Goal: Task Accomplishment & Management: Complete application form

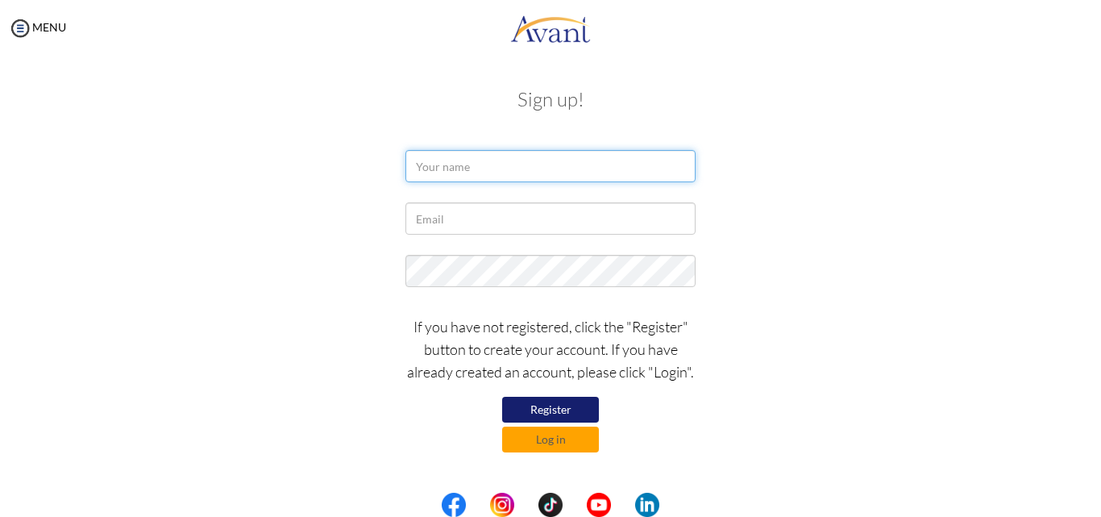
click at [450, 168] on input "text" at bounding box center [550, 166] width 290 height 32
type input "a"
type input "[PERSON_NAME]"
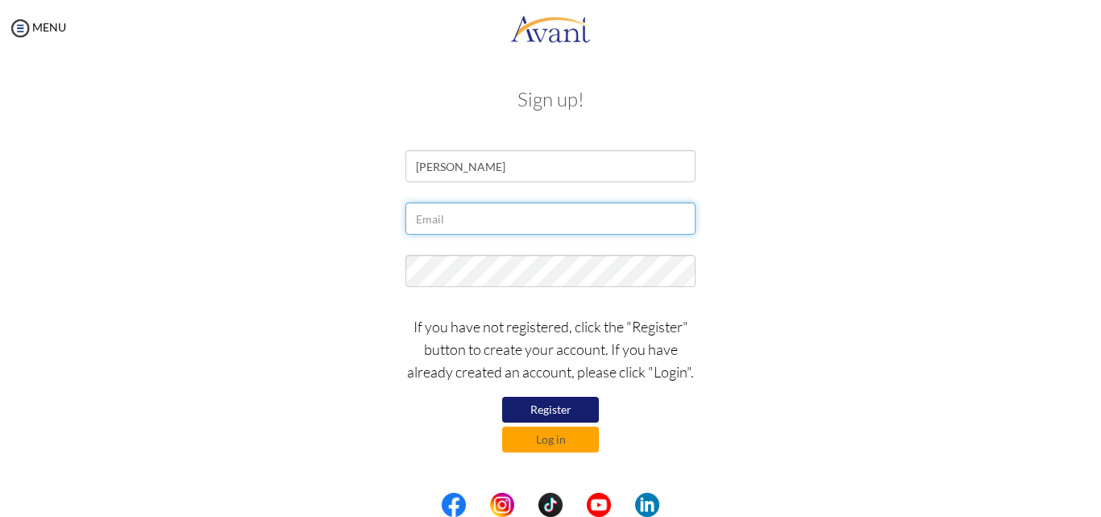
click at [460, 223] on input "text" at bounding box center [550, 218] width 290 height 32
type input "[EMAIL_ADDRESS][DOMAIN_NAME]"
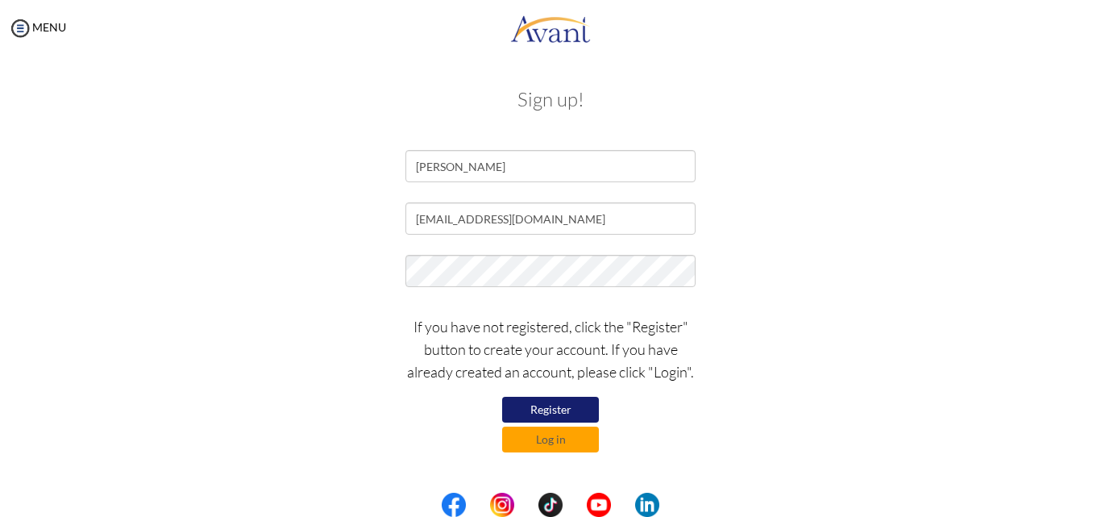
click at [677, 428] on div "If you have not registered, click the "Register" button to create your account.…" at bounding box center [550, 379] width 314 height 145
click at [571, 438] on button "Log in" at bounding box center [550, 439] width 97 height 26
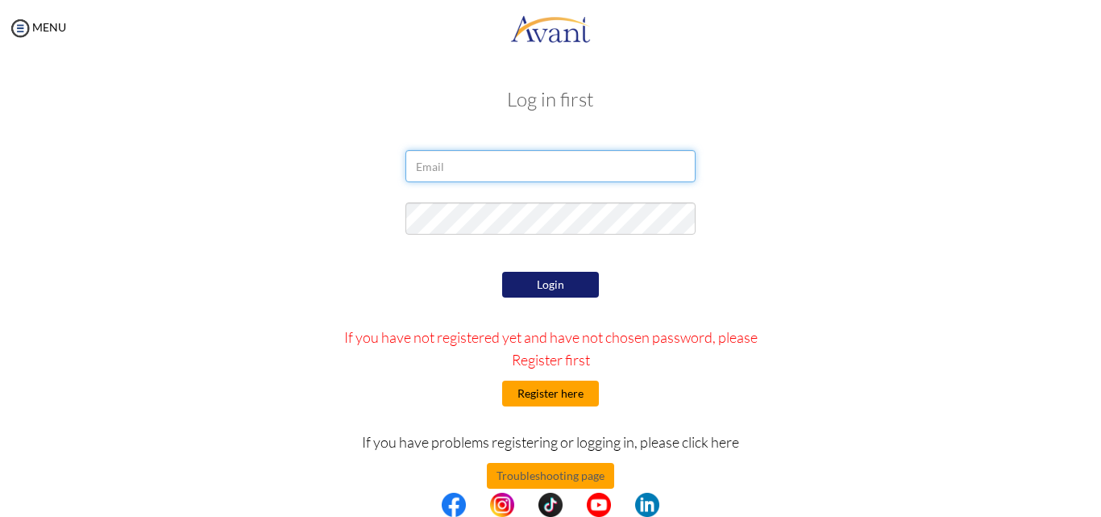
type input "[EMAIL_ADDRESS][DOMAIN_NAME]"
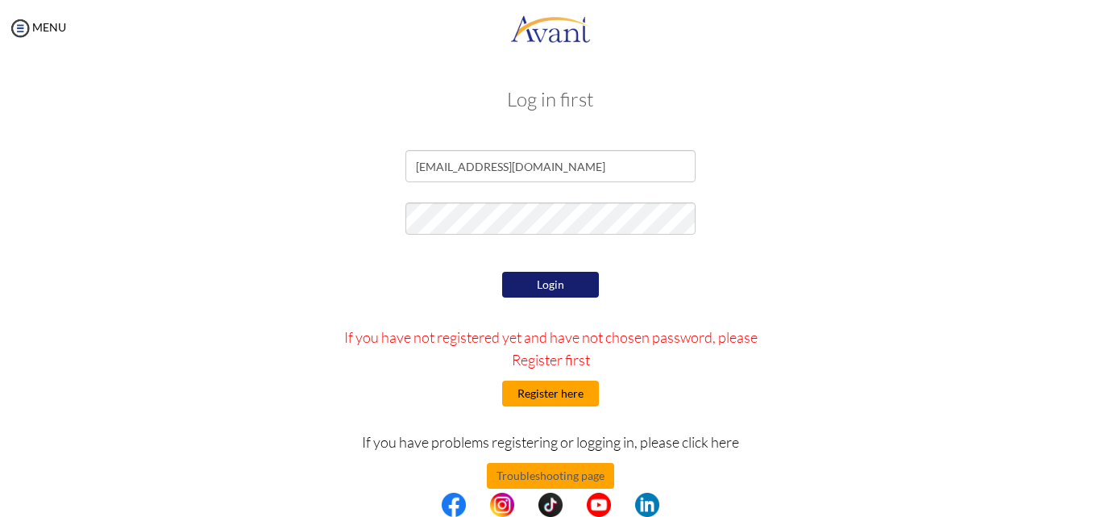
click at [550, 392] on button "Register here" at bounding box center [550, 393] width 97 height 26
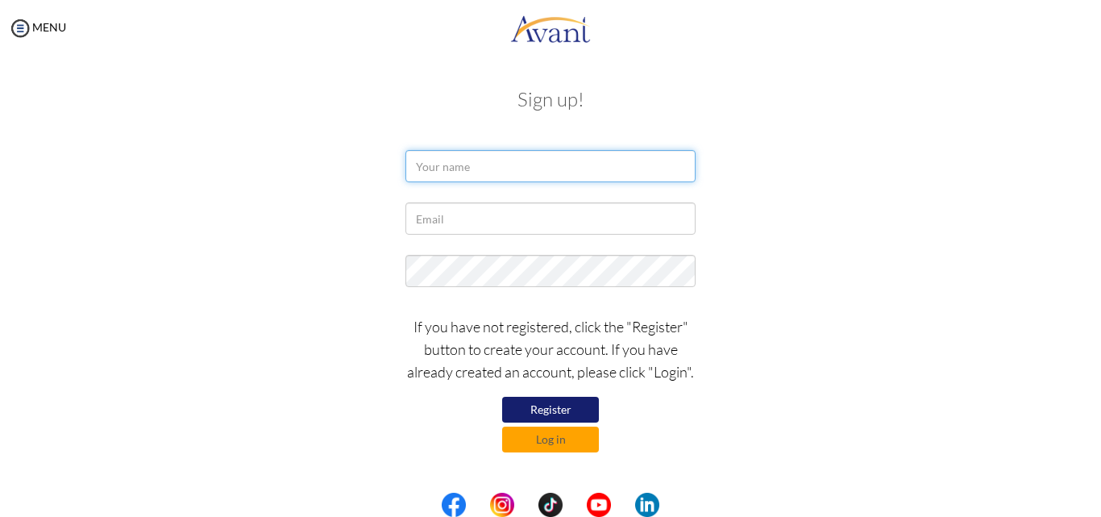
click at [438, 166] on input "text" at bounding box center [550, 166] width 290 height 32
type input "[PERSON_NAME]"
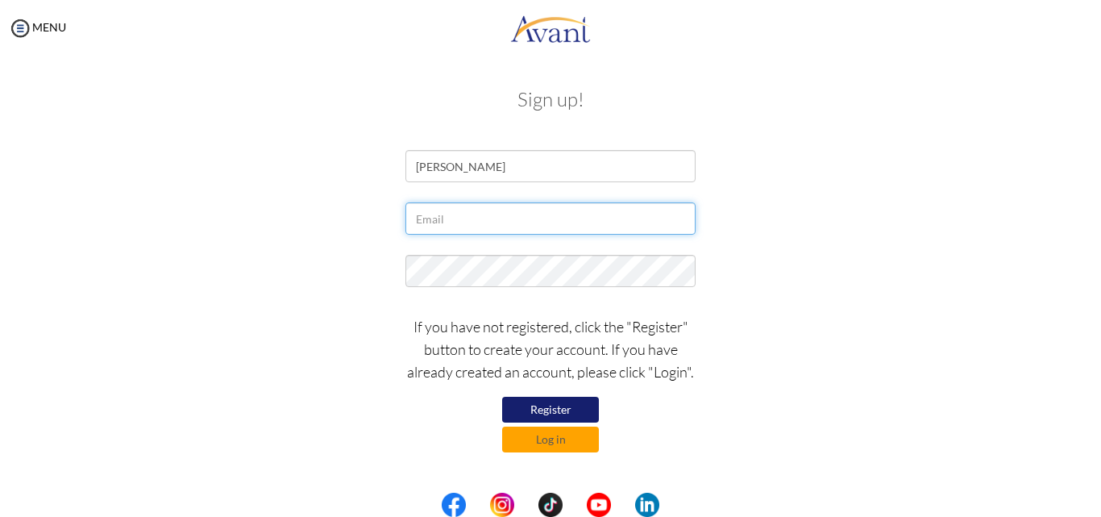
click at [462, 218] on input "text" at bounding box center [550, 218] width 290 height 32
type input "[EMAIL_ADDRESS][DOMAIN_NAME]"
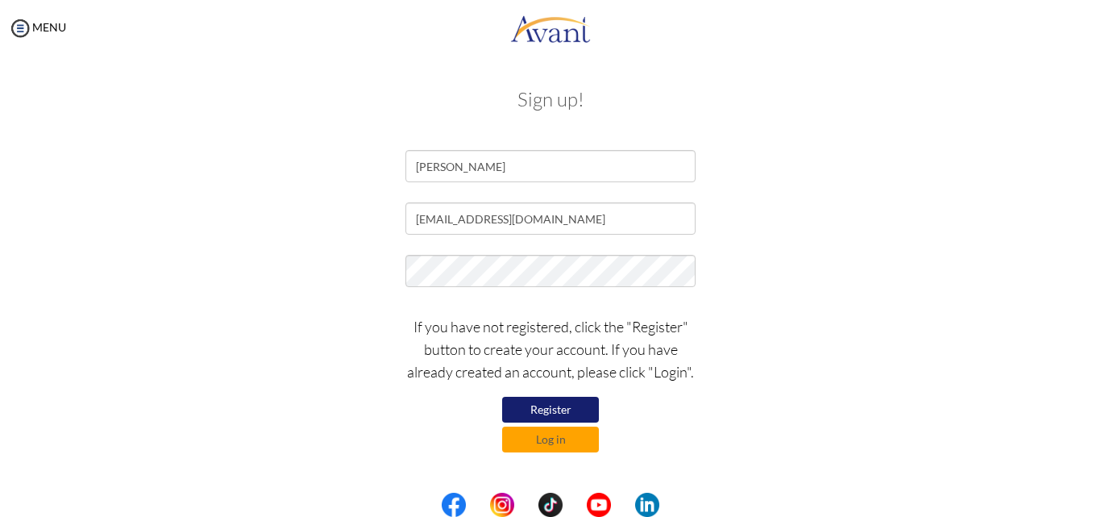
click at [564, 405] on button "Register" at bounding box center [550, 410] width 97 height 26
click at [554, 407] on button "Register" at bounding box center [550, 410] width 97 height 26
click at [558, 444] on button "Log in" at bounding box center [550, 439] width 97 height 26
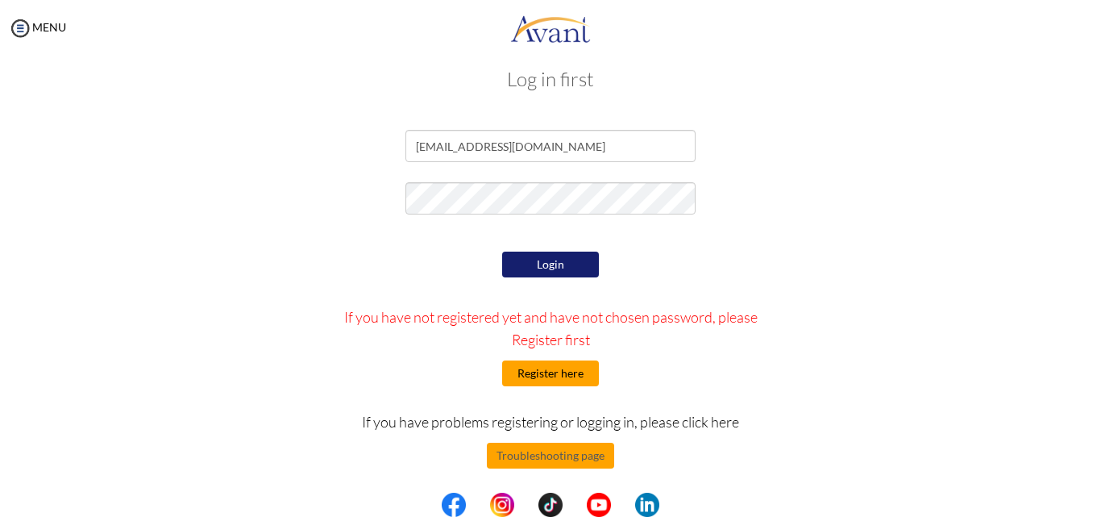
scroll to position [26, 0]
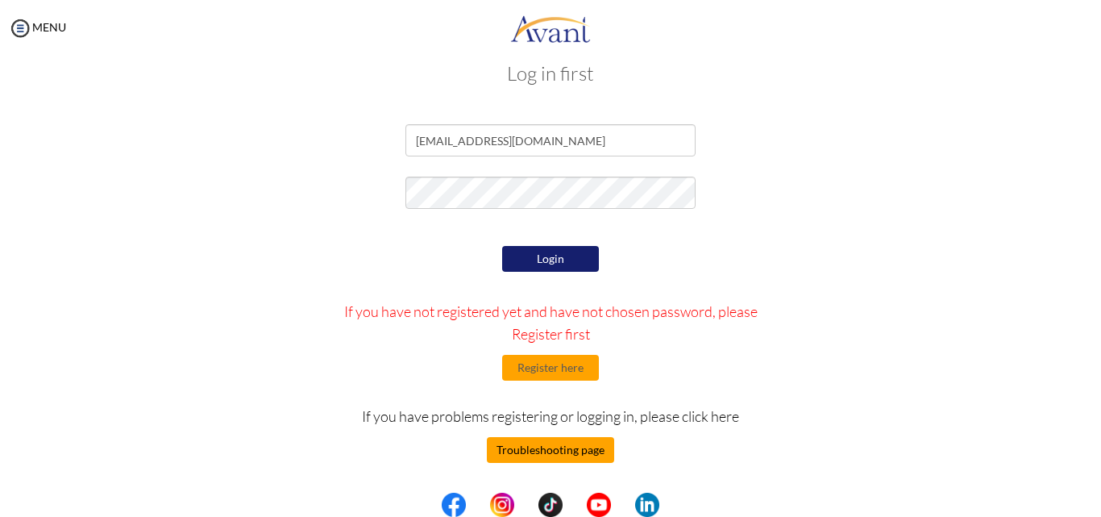
click at [575, 445] on button "Troubleshooting page" at bounding box center [550, 450] width 127 height 26
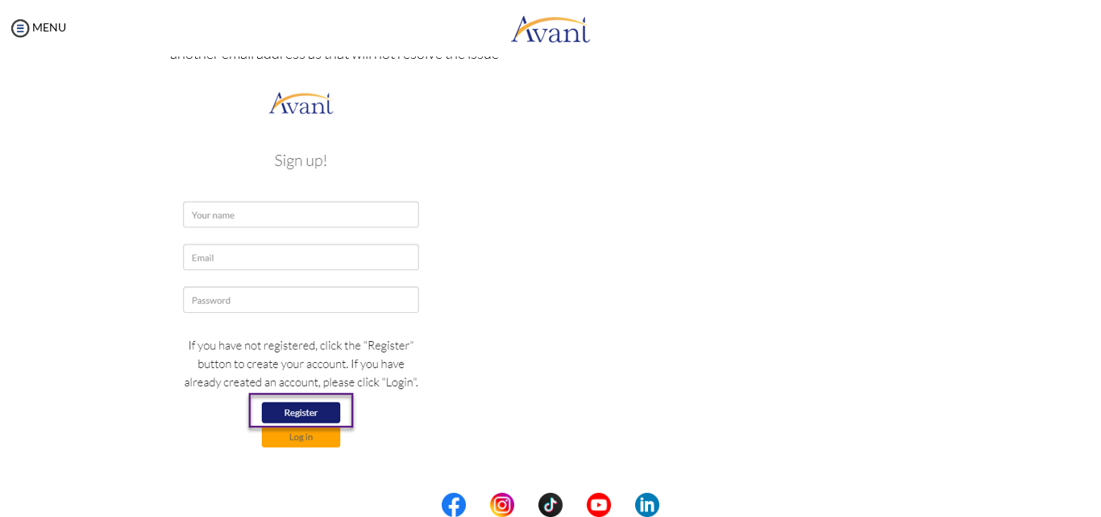
scroll to position [322, 0]
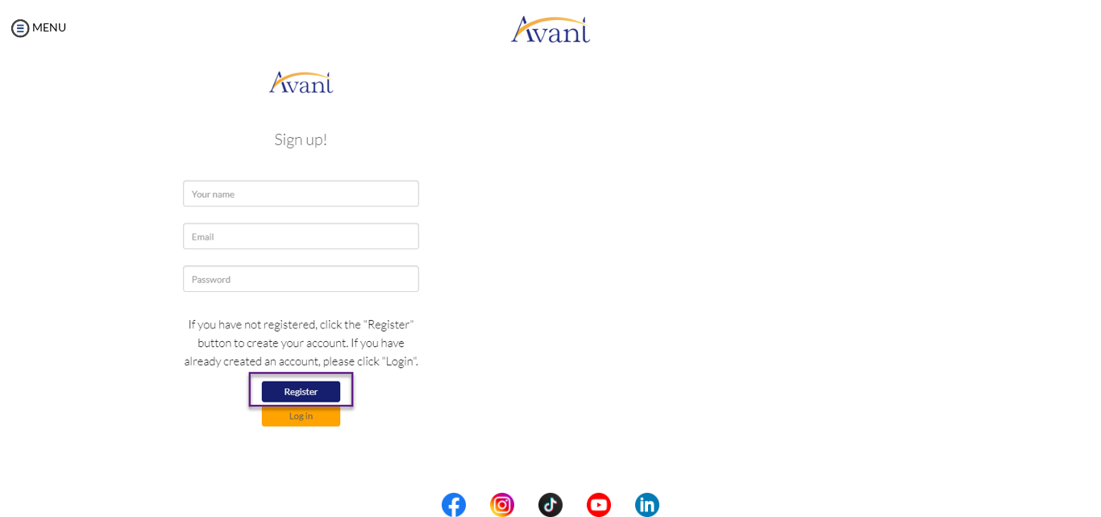
click at [243, 189] on img at bounding box center [301, 256] width 262 height 380
click at [239, 195] on img at bounding box center [301, 256] width 262 height 380
click at [245, 192] on img at bounding box center [301, 256] width 262 height 380
click at [237, 236] on img at bounding box center [301, 256] width 262 height 380
click at [254, 273] on img at bounding box center [301, 256] width 262 height 380
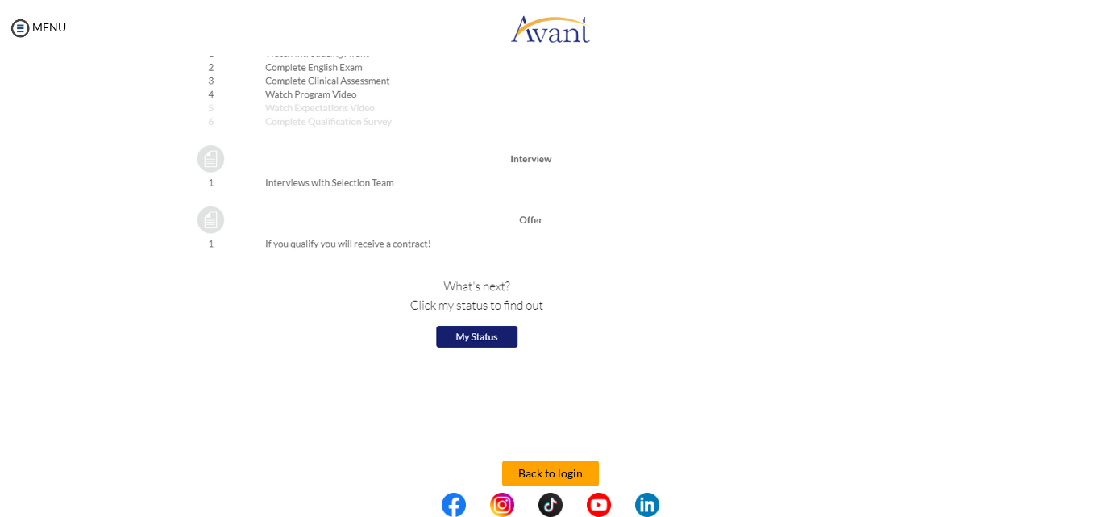
scroll to position [1826, 0]
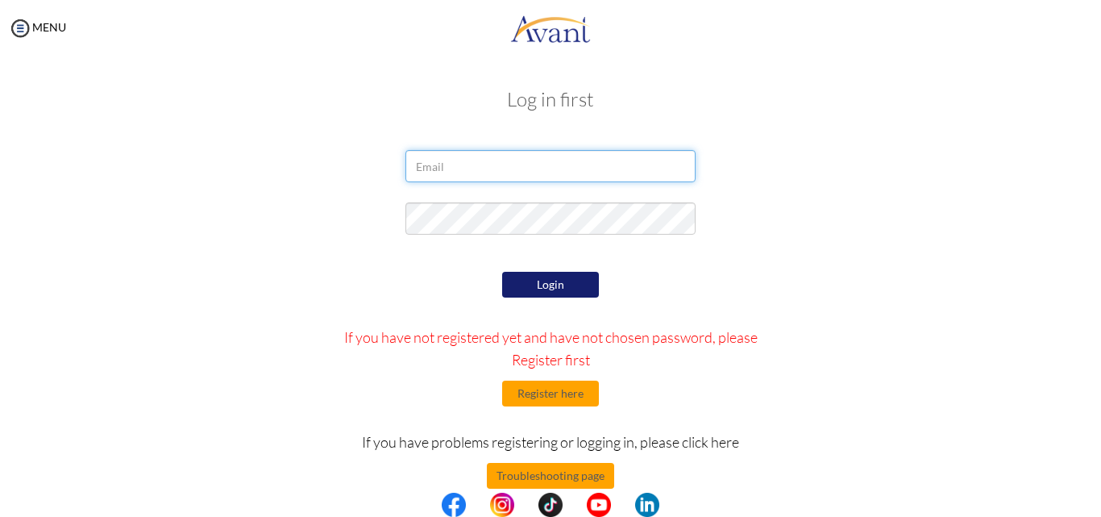
type input "[EMAIL_ADDRESS][DOMAIN_NAME]"
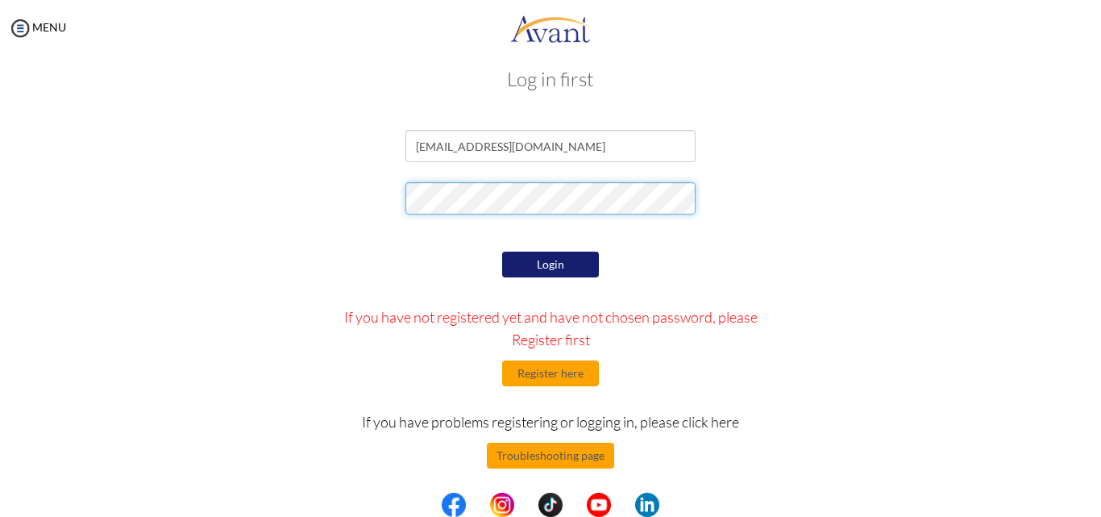
scroll to position [26, 0]
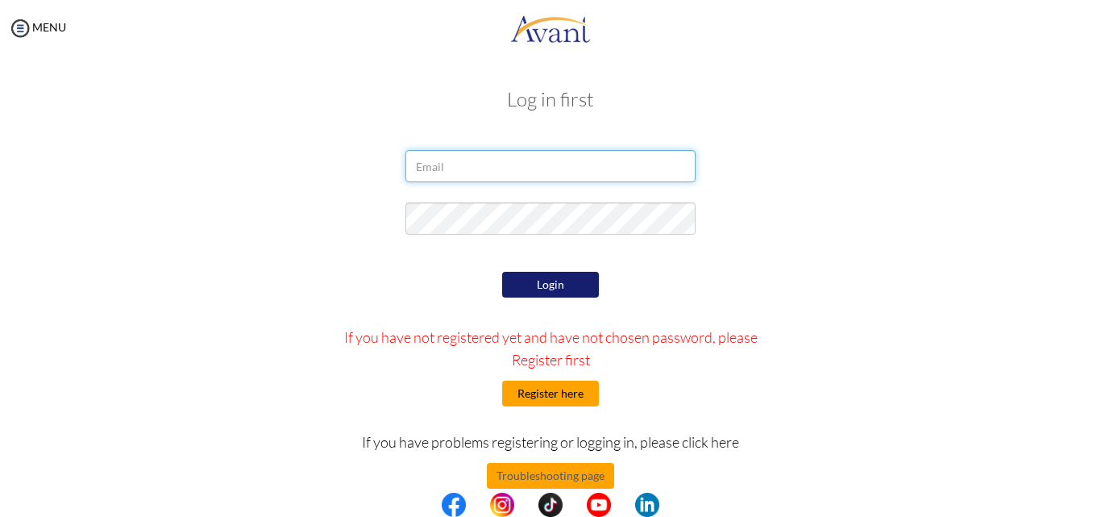
type input "[EMAIL_ADDRESS][DOMAIN_NAME]"
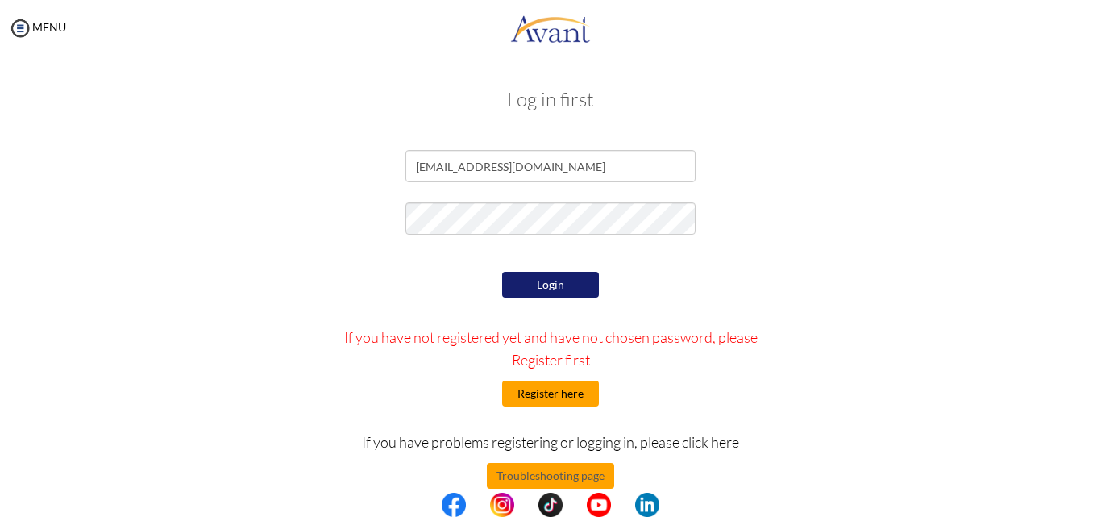
click at [548, 387] on button "Register here" at bounding box center [550, 393] width 97 height 26
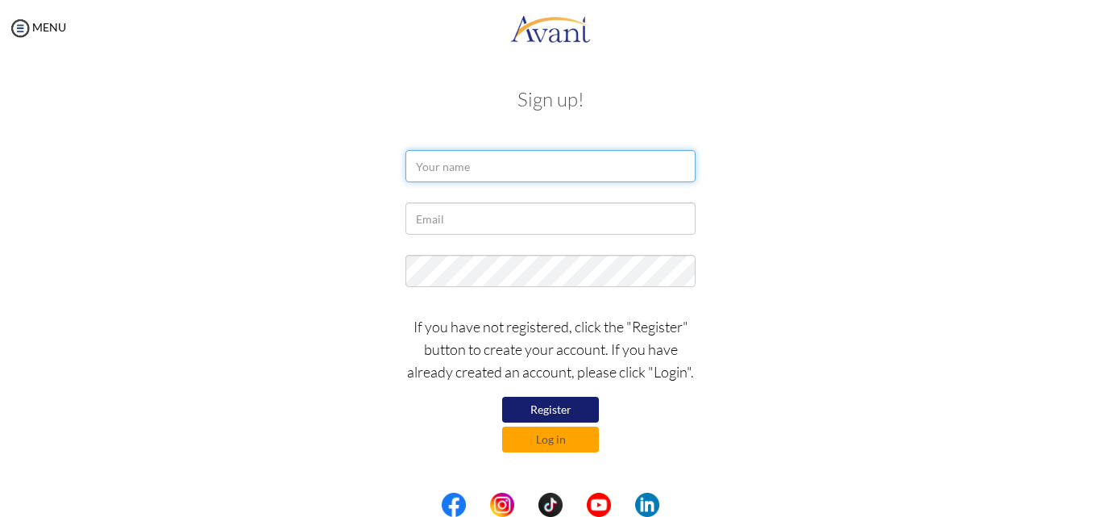
click at [461, 175] on input "text" at bounding box center [550, 166] width 290 height 32
type input "Amsalu Alebel"
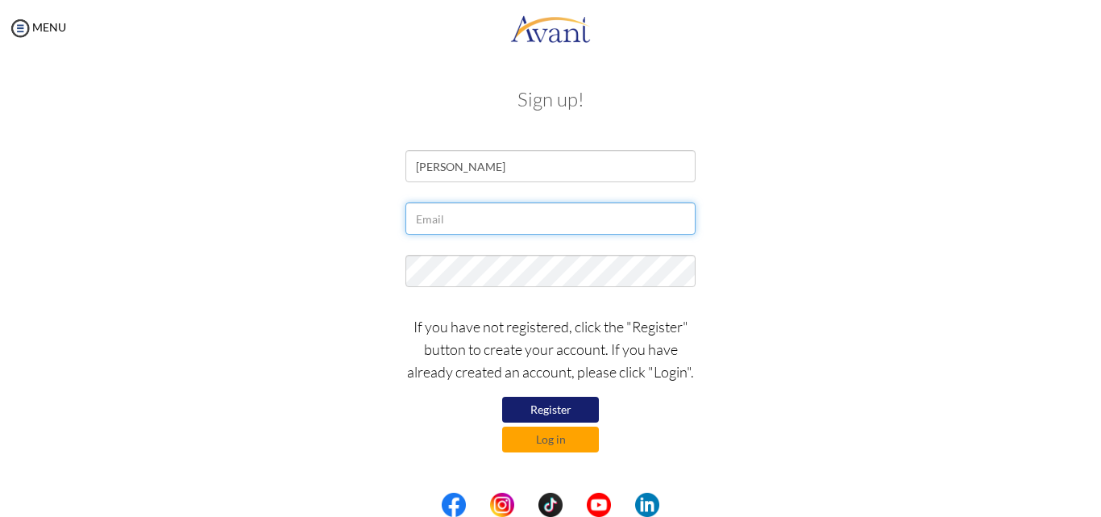
click at [437, 219] on input "text" at bounding box center [550, 218] width 290 height 32
type input "[EMAIL_ADDRESS][DOMAIN_NAME]"
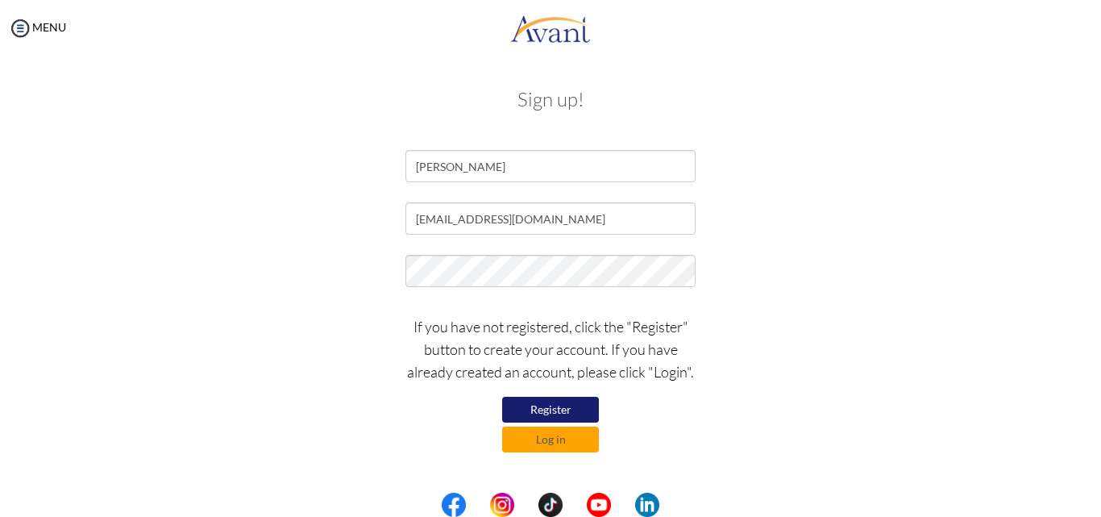
click at [551, 409] on button "Register" at bounding box center [550, 410] width 97 height 26
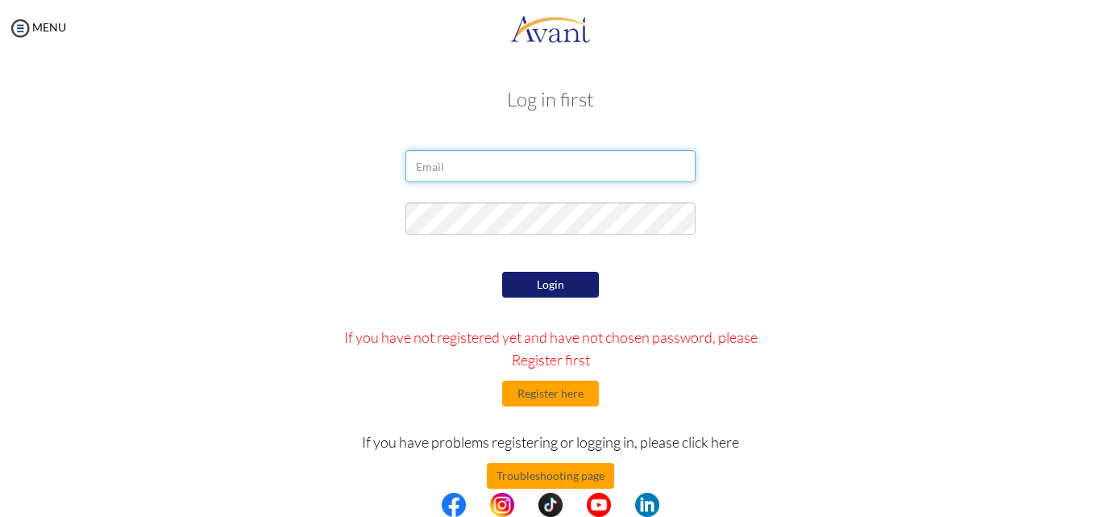
type input "[EMAIL_ADDRESS][DOMAIN_NAME]"
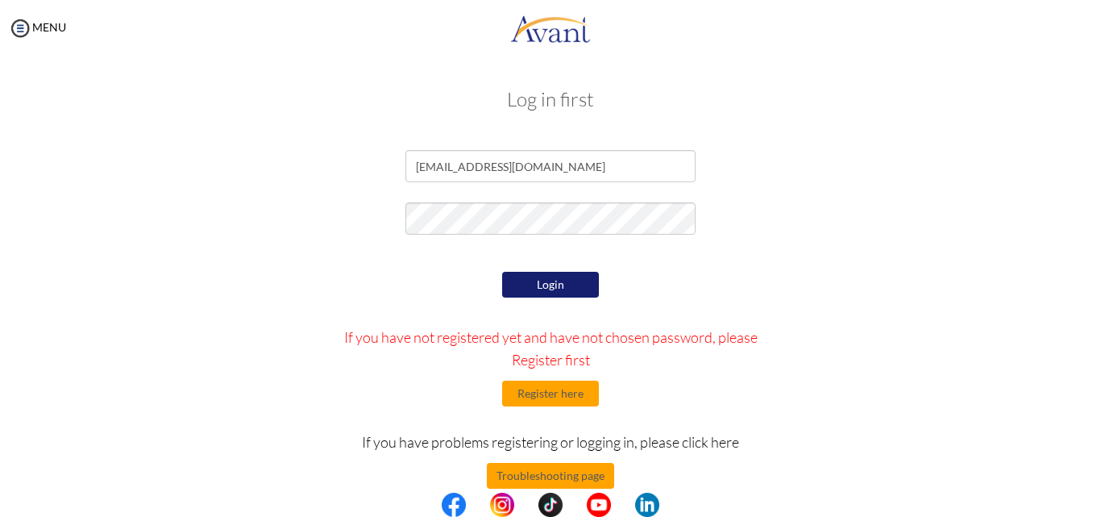
click at [0, 0] on div at bounding box center [0, 0] width 0 height 0
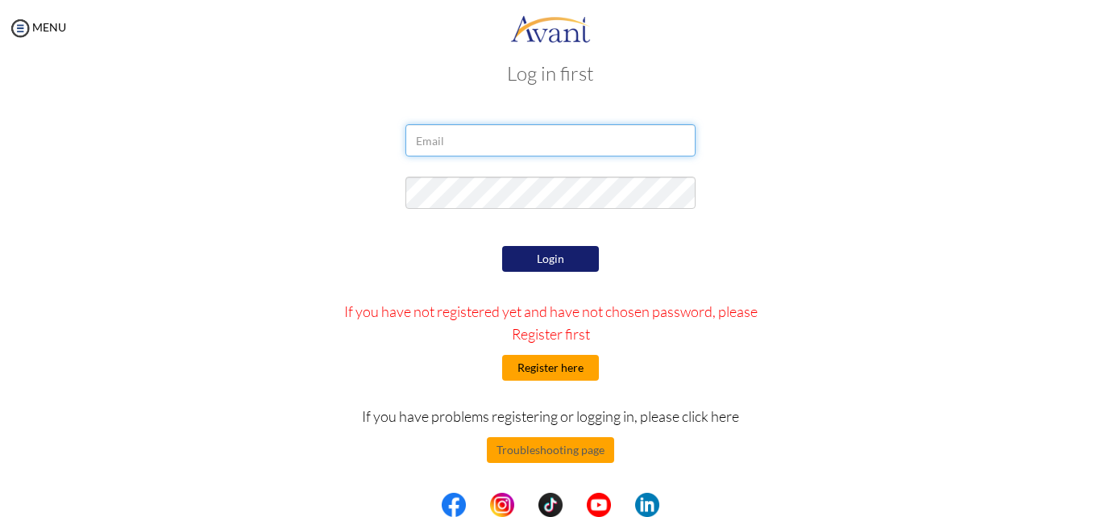
type input "[EMAIL_ADDRESS][DOMAIN_NAME]"
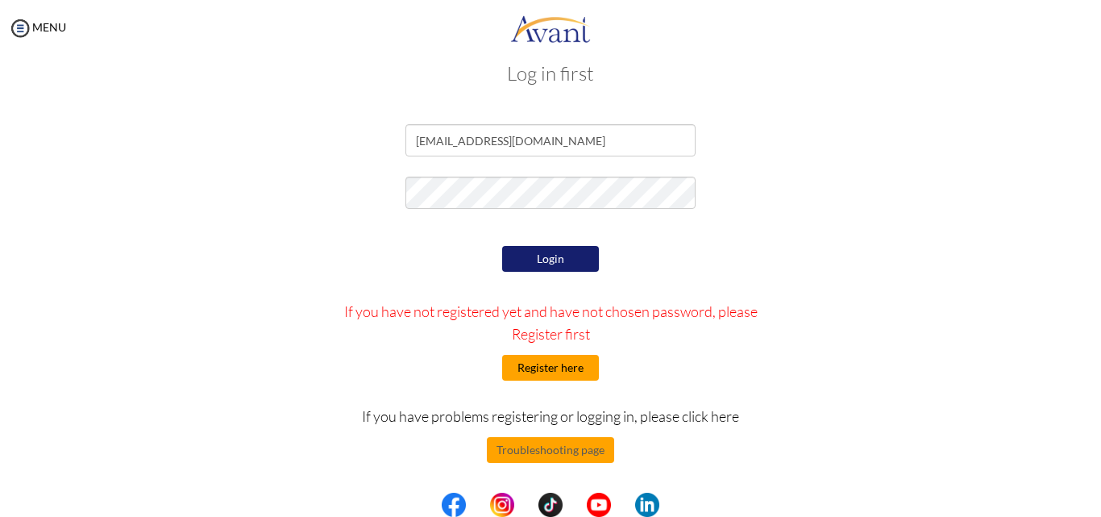
click at [554, 368] on button "Register here" at bounding box center [550, 368] width 97 height 26
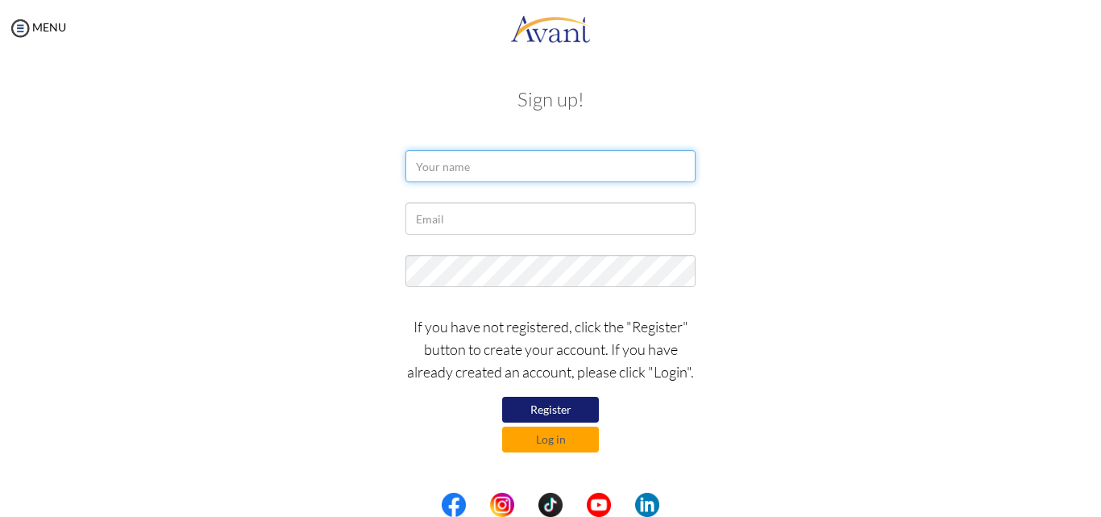
click at [476, 172] on input "text" at bounding box center [550, 166] width 290 height 32
type input "[PERSON_NAME]"
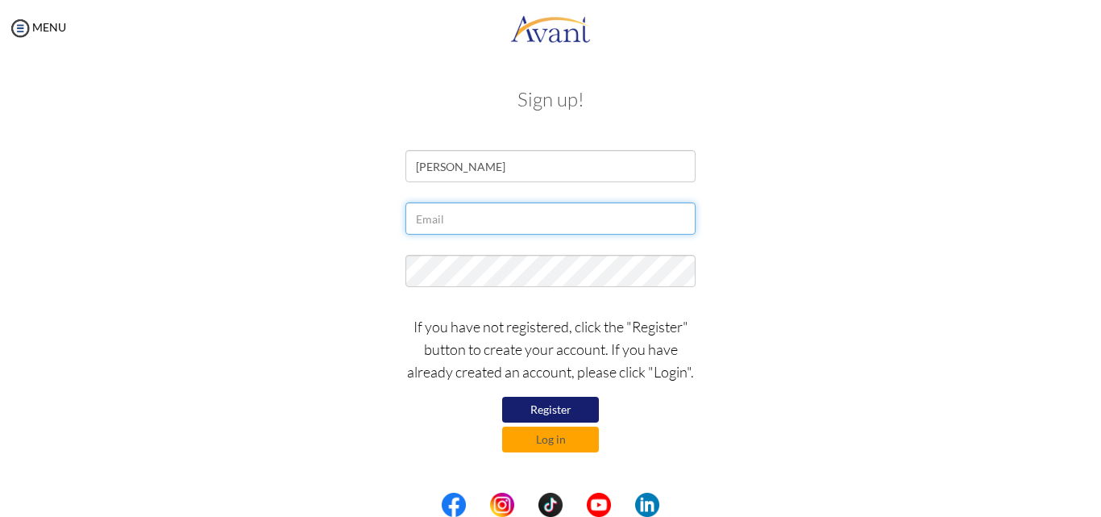
click at [469, 214] on input "text" at bounding box center [550, 218] width 290 height 32
type input "[EMAIL_ADDRESS][DOMAIN_NAME]"
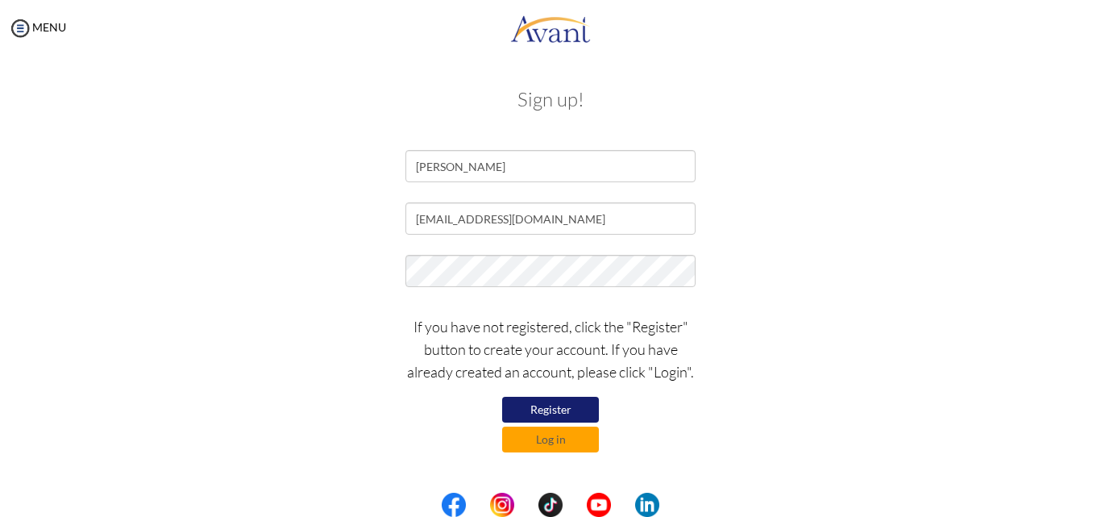
click at [811, 233] on div "[EMAIL_ADDRESS][DOMAIN_NAME]" at bounding box center [550, 222] width 943 height 40
click at [555, 410] on button "Register" at bounding box center [550, 410] width 97 height 26
